Goal: Task Accomplishment & Management: Complete application form

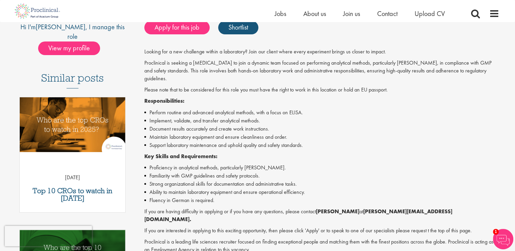
scroll to position [204, 0]
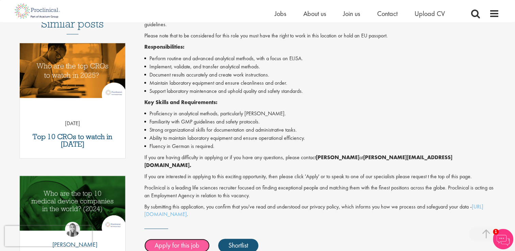
click at [186, 239] on link "Apply for this job" at bounding box center [176, 246] width 65 height 14
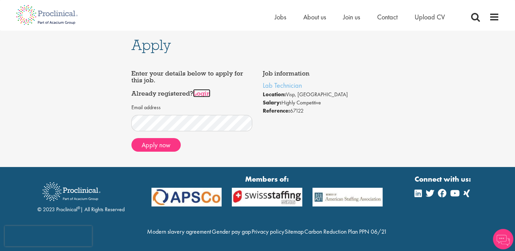
click at [203, 92] on link "Login" at bounding box center [201, 93] width 17 height 8
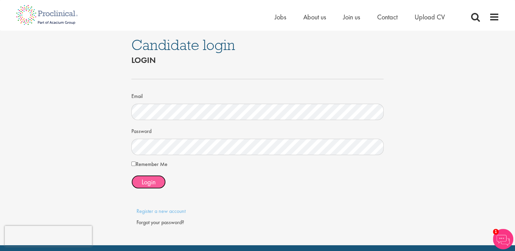
click at [146, 183] on span "Login" at bounding box center [149, 182] width 14 height 9
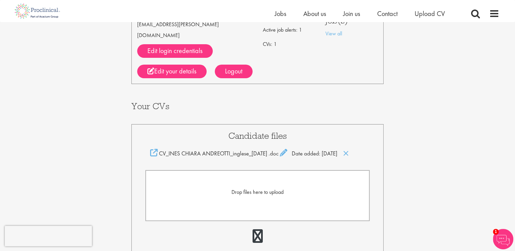
scroll to position [34, 0]
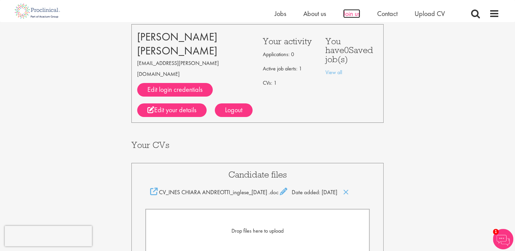
click at [348, 16] on span "Join us" at bounding box center [351, 13] width 17 height 9
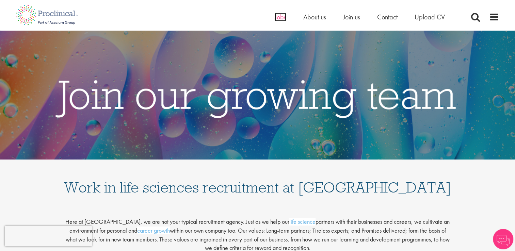
click at [276, 20] on span "Jobs" at bounding box center [281, 17] width 12 height 9
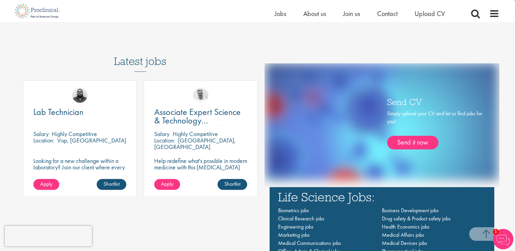
scroll to position [374, 0]
click at [46, 186] on span "Apply" at bounding box center [46, 183] width 12 height 7
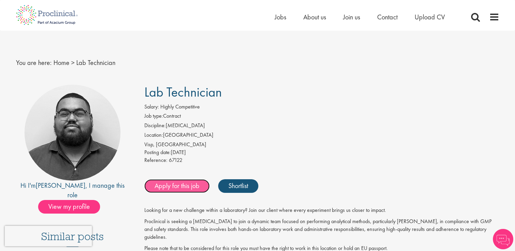
click at [170, 186] on link "Apply for this job" at bounding box center [176, 186] width 65 height 14
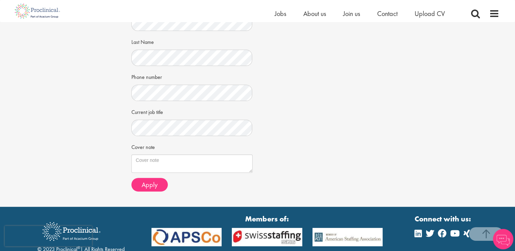
scroll to position [229, 0]
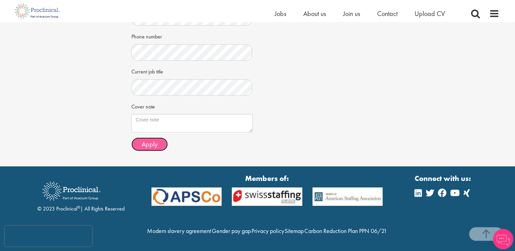
click at [151, 140] on span "Apply" at bounding box center [150, 144] width 16 height 9
click at [149, 140] on span "Apply" at bounding box center [150, 144] width 16 height 9
click at [150, 140] on span "Apply" at bounding box center [150, 144] width 16 height 9
click at [149, 140] on span "Apply" at bounding box center [150, 144] width 16 height 9
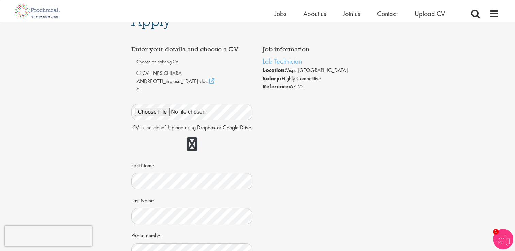
scroll to position [0, 0]
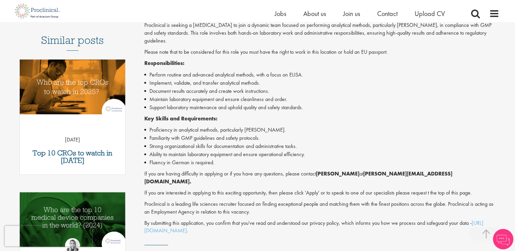
scroll to position [204, 0]
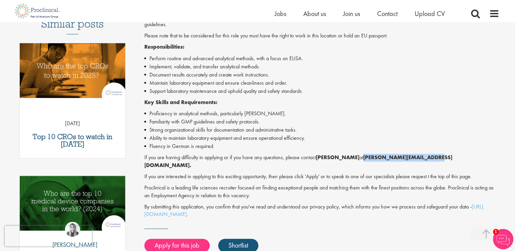
drag, startPoint x: 430, startPoint y: 150, endPoint x: 365, endPoint y: 148, distance: 65.4
click at [365, 154] on strong "[PERSON_NAME][EMAIL_ADDRESS][DOMAIN_NAME]." at bounding box center [298, 161] width 308 height 15
copy strong "[PERSON_NAME][EMAIL_ADDRESS][DOMAIN_NAME]"
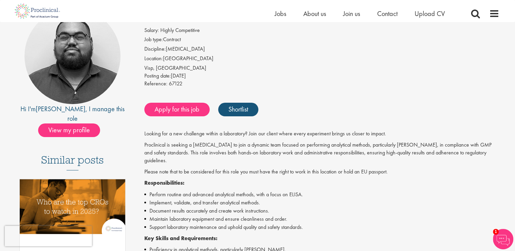
scroll to position [0, 0]
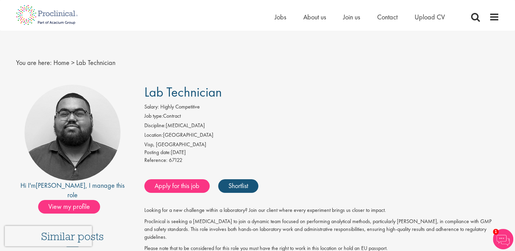
drag, startPoint x: 224, startPoint y: 92, endPoint x: 167, endPoint y: 90, distance: 56.2
click at [167, 90] on h1 "Lab Technician" at bounding box center [321, 92] width 355 height 15
copy span "Technician"
drag, startPoint x: 65, startPoint y: 185, endPoint x: 46, endPoint y: 184, distance: 19.4
click at [46, 184] on div "Hi I'm [PERSON_NAME] , I manage this role" at bounding box center [72, 190] width 113 height 19
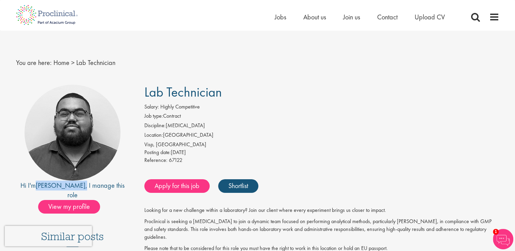
copy div "[PERSON_NAME] ,"
